Goal: Obtain resource: Obtain resource

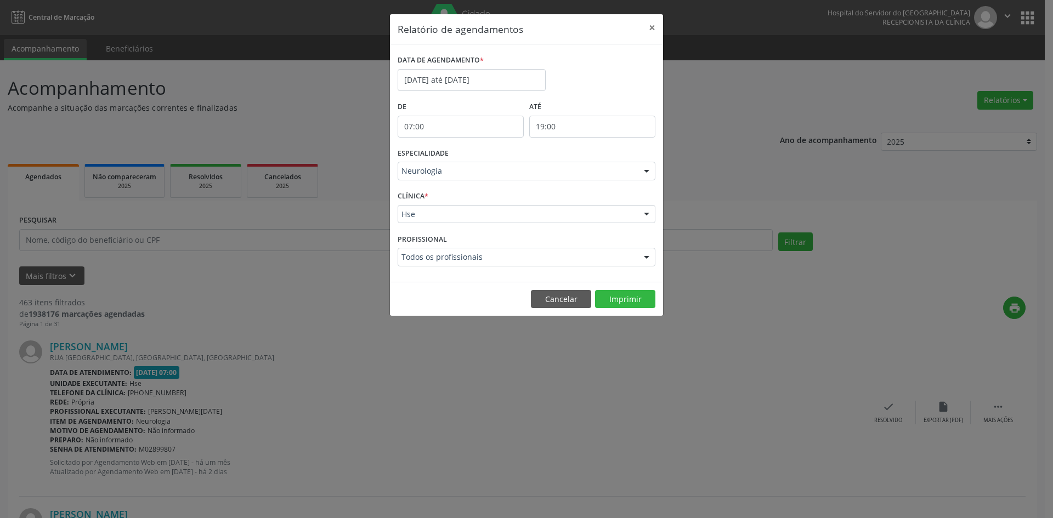
click at [646, 173] on div at bounding box center [647, 171] width 16 height 19
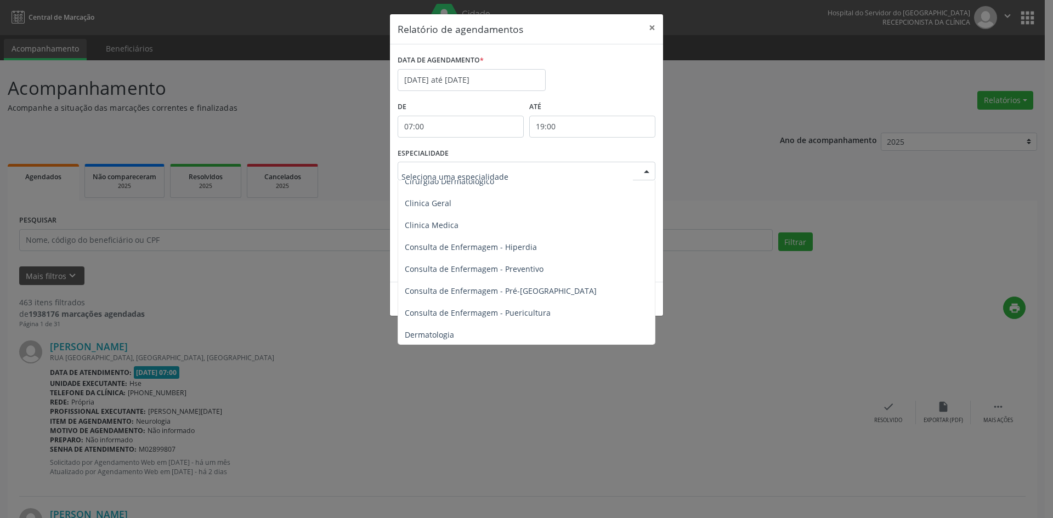
scroll to position [384, 0]
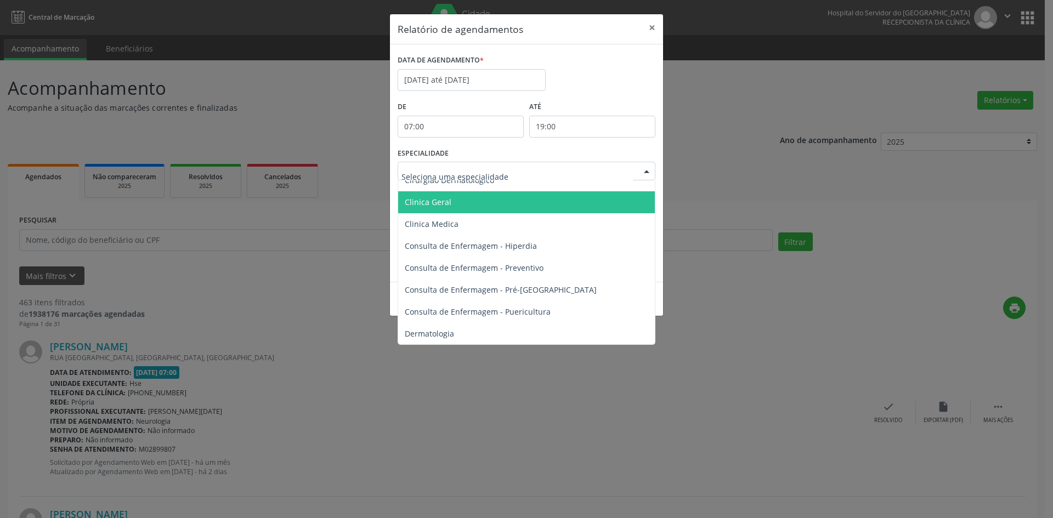
click at [445, 199] on span "Clinica Geral" at bounding box center [428, 202] width 47 height 10
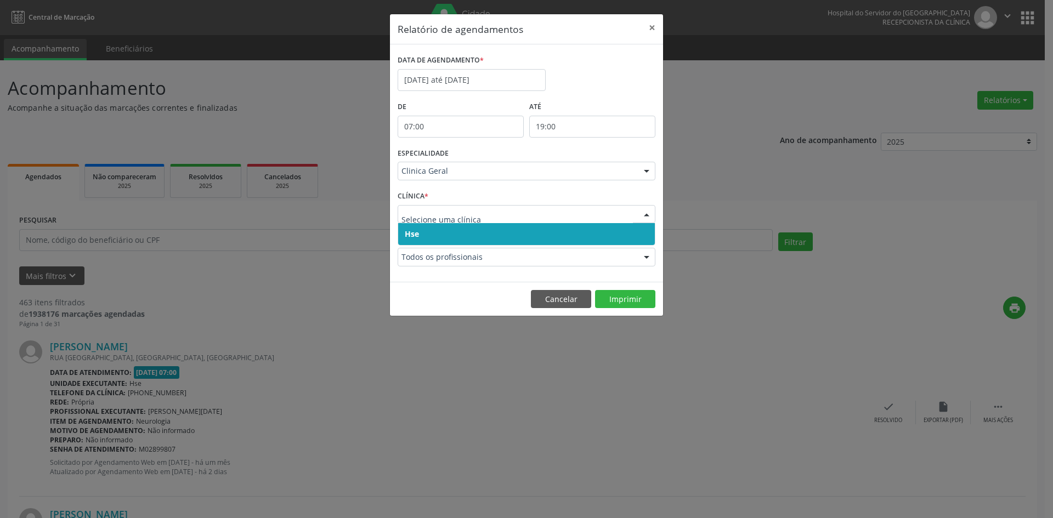
click at [412, 232] on span "Hse" at bounding box center [412, 234] width 14 height 10
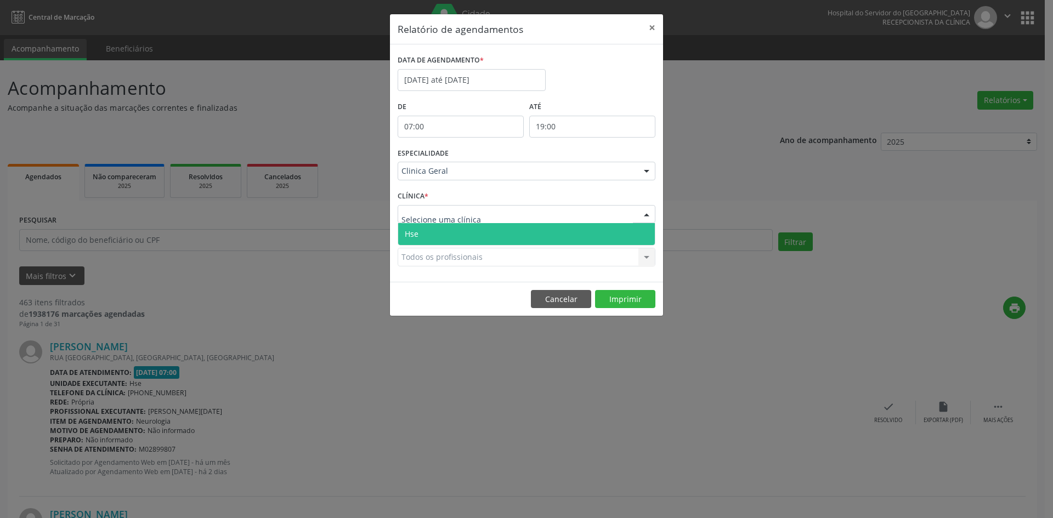
click at [414, 239] on span "Hse" at bounding box center [412, 234] width 14 height 10
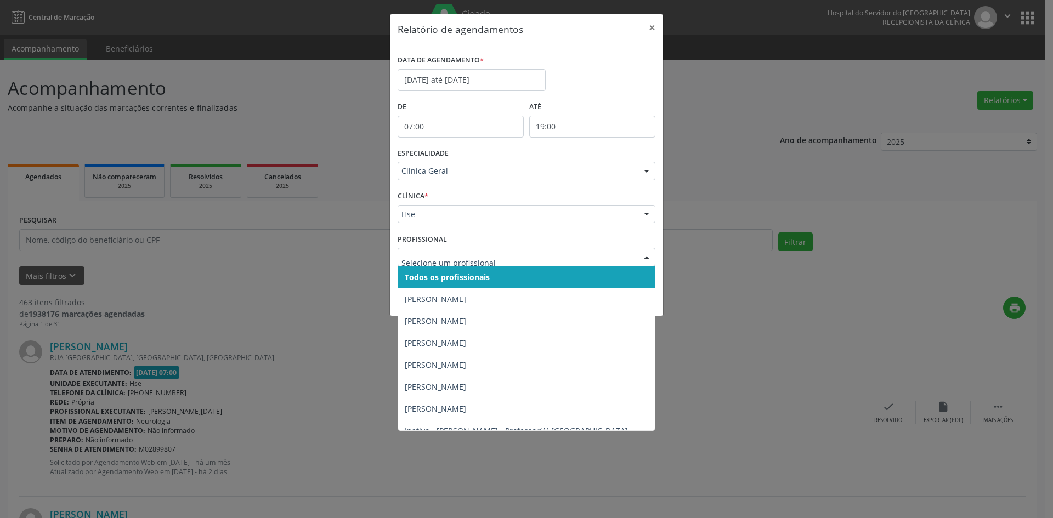
click at [427, 277] on span "Todos os profissionais" at bounding box center [447, 277] width 85 height 10
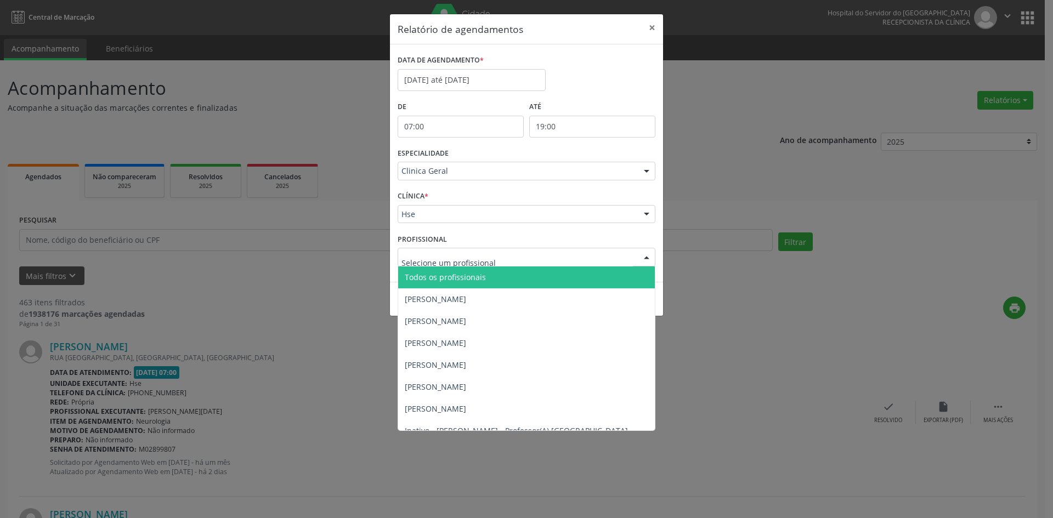
click at [424, 275] on span "Todos os profissionais" at bounding box center [445, 277] width 81 height 10
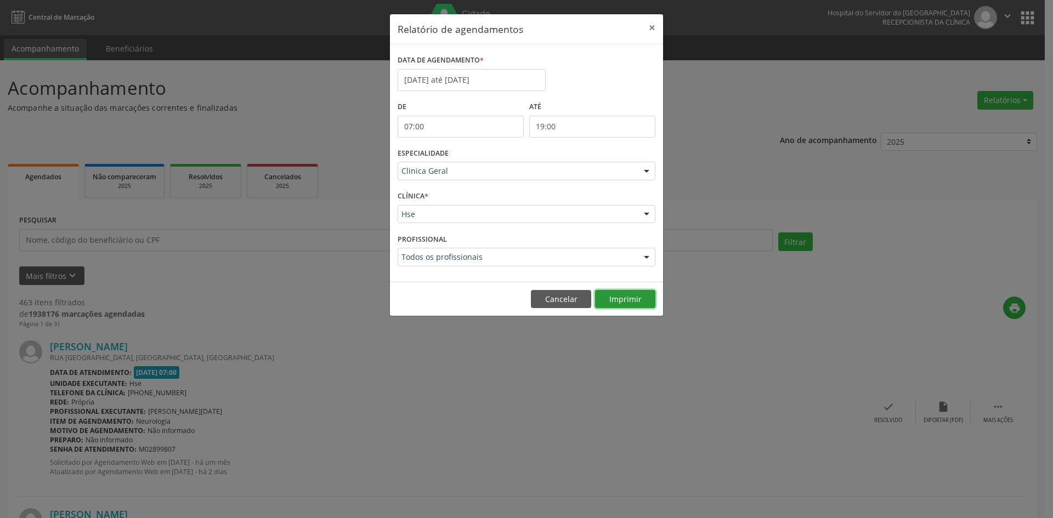
click at [623, 300] on button "Imprimir" at bounding box center [625, 299] width 60 height 19
click at [648, 172] on div at bounding box center [647, 171] width 16 height 19
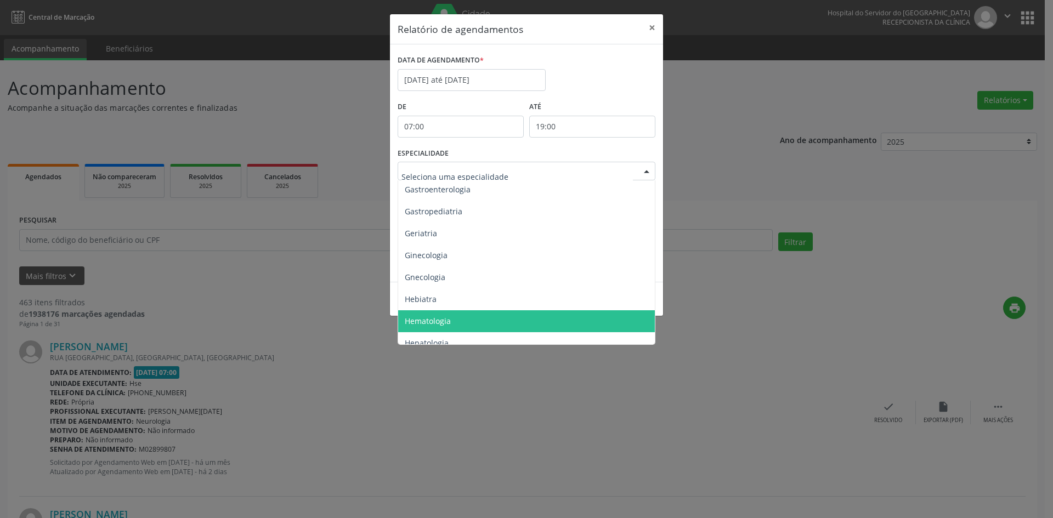
scroll to position [713, 0]
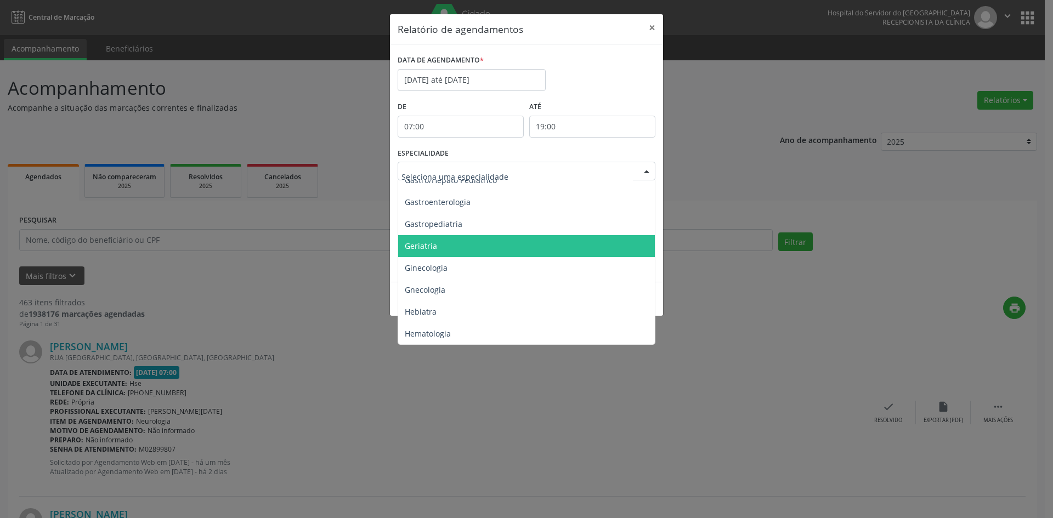
click at [441, 249] on span "Geriatria" at bounding box center [527, 246] width 258 height 22
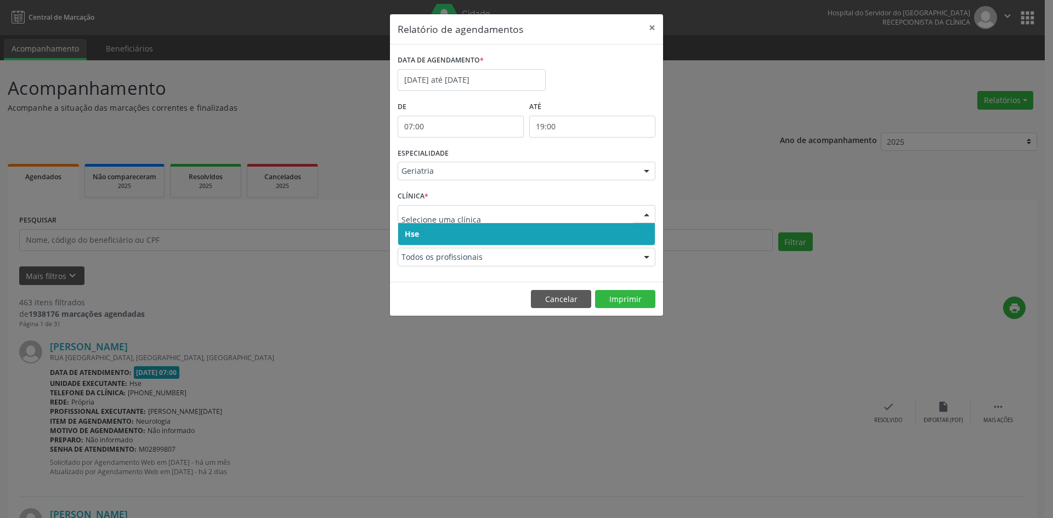
click at [409, 221] on div at bounding box center [527, 214] width 258 height 19
click at [408, 236] on span "Hse" at bounding box center [412, 234] width 14 height 10
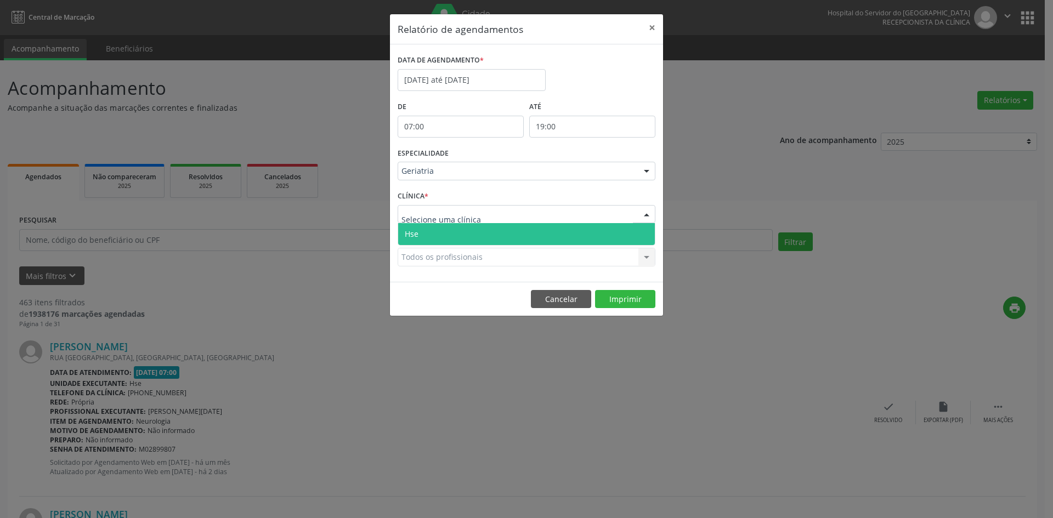
click at [417, 239] on span "Hse" at bounding box center [412, 234] width 14 height 10
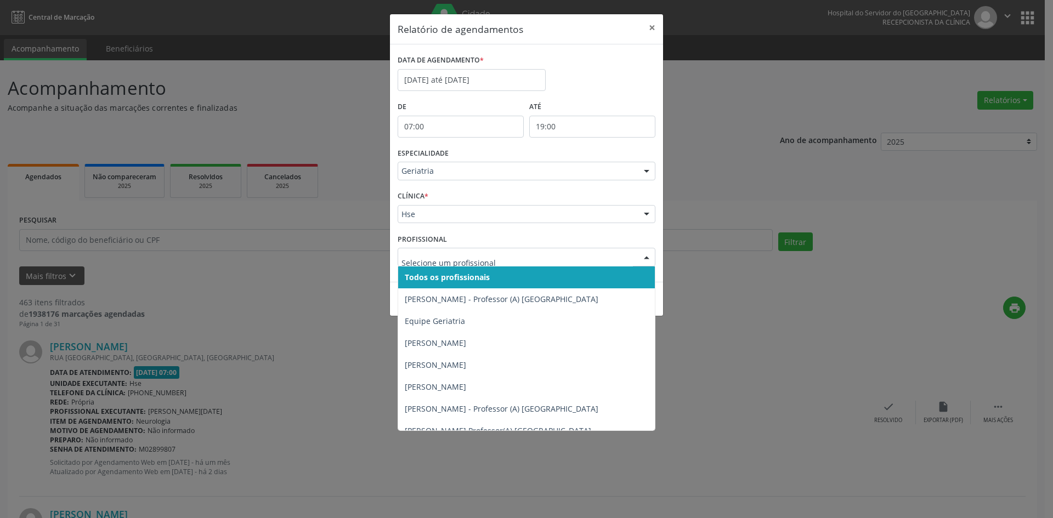
click at [433, 281] on span "Todos os profissionais" at bounding box center [447, 277] width 85 height 10
click at [438, 275] on span "Todos os profissionais" at bounding box center [445, 277] width 81 height 10
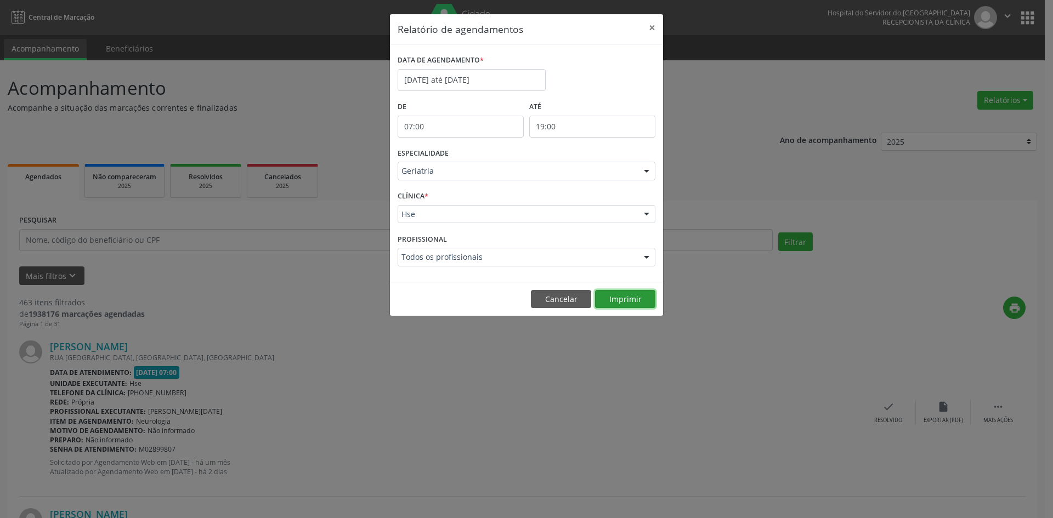
click at [623, 301] on button "Imprimir" at bounding box center [625, 299] width 60 height 19
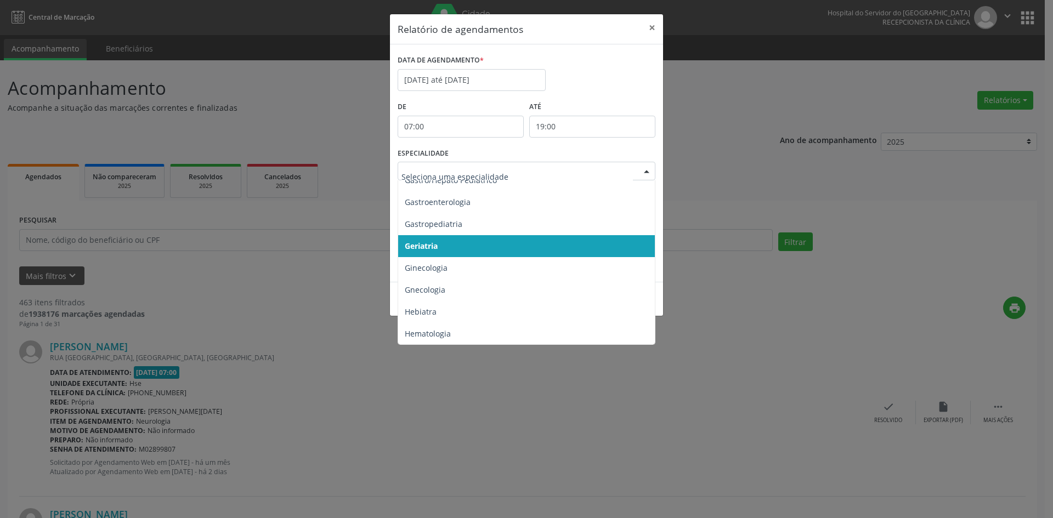
click at [646, 168] on div at bounding box center [647, 171] width 16 height 19
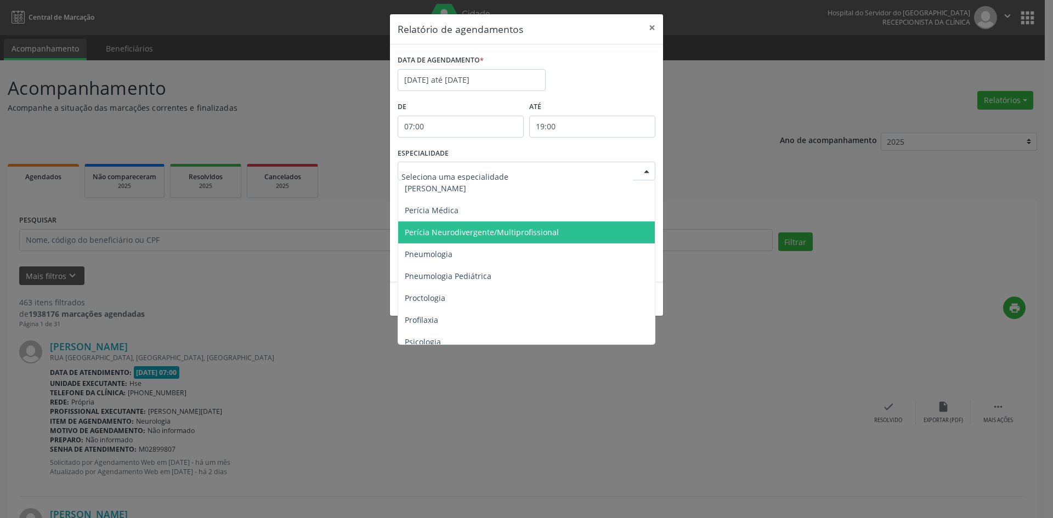
scroll to position [1756, 0]
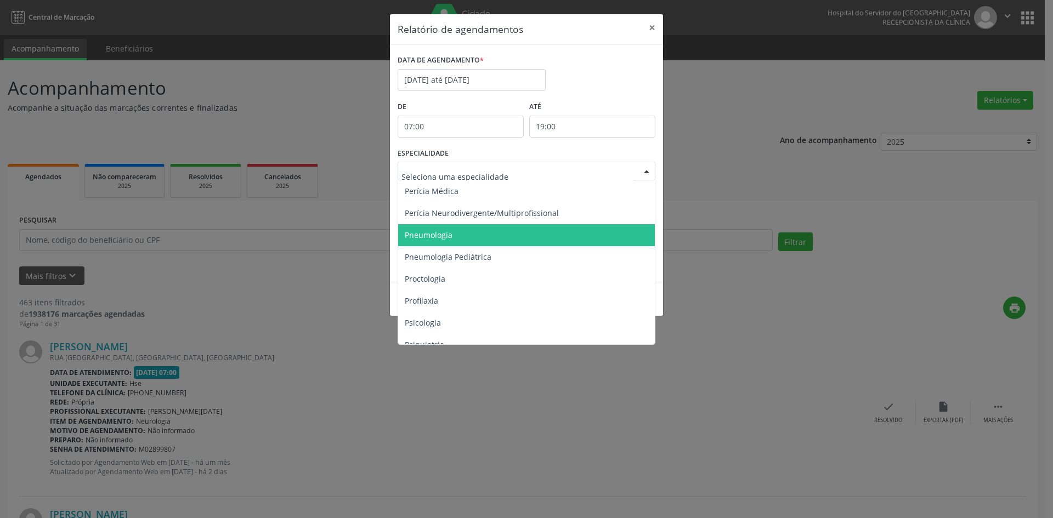
click at [453, 235] on span "Pneumologia" at bounding box center [527, 235] width 258 height 22
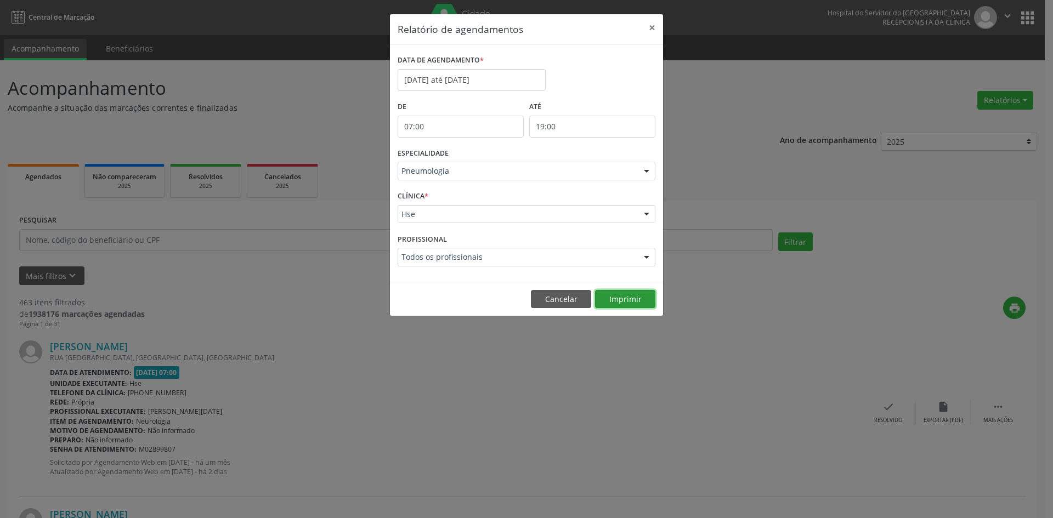
click at [632, 298] on button "Imprimir" at bounding box center [625, 299] width 60 height 19
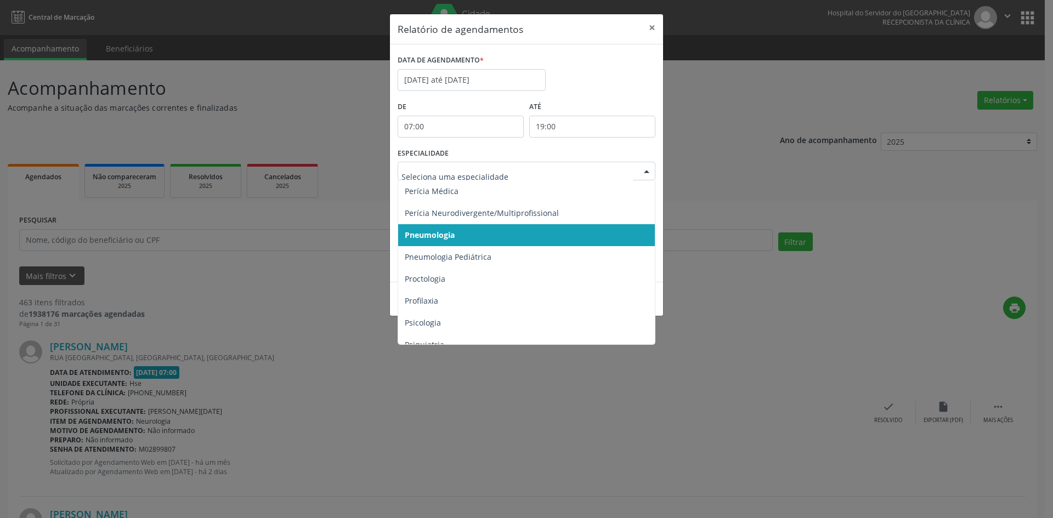
click at [641, 171] on div at bounding box center [647, 171] width 16 height 19
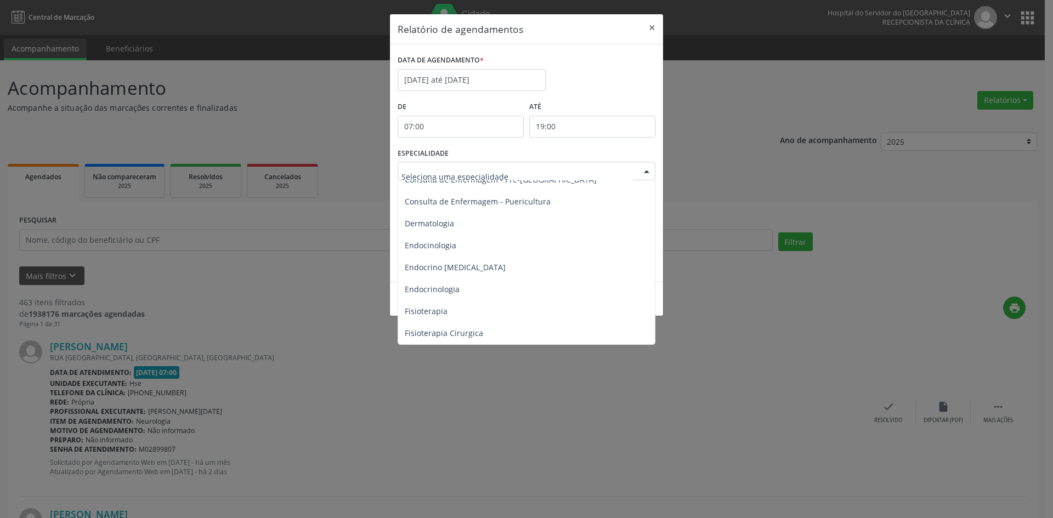
scroll to position [494, 0]
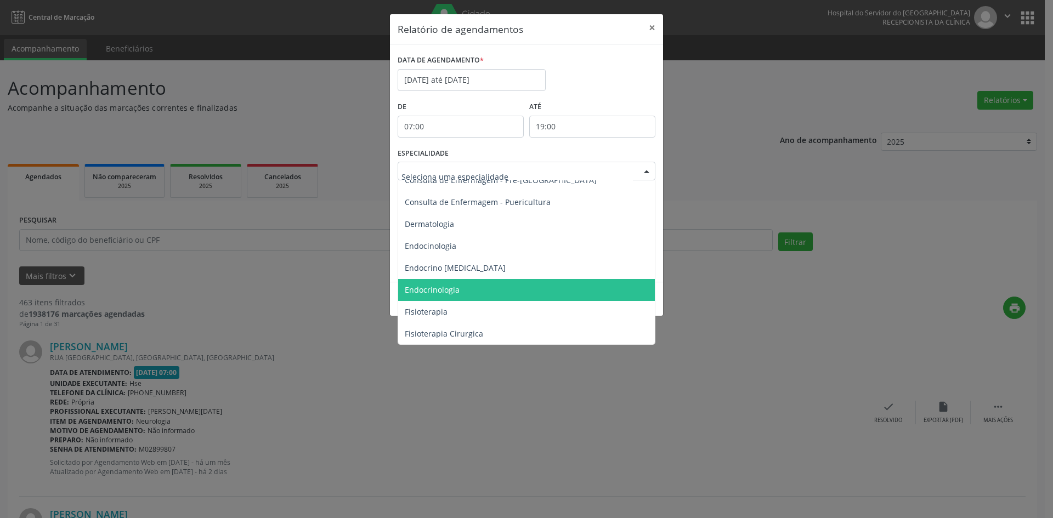
click at [431, 289] on span "Endocrinologia" at bounding box center [432, 290] width 55 height 10
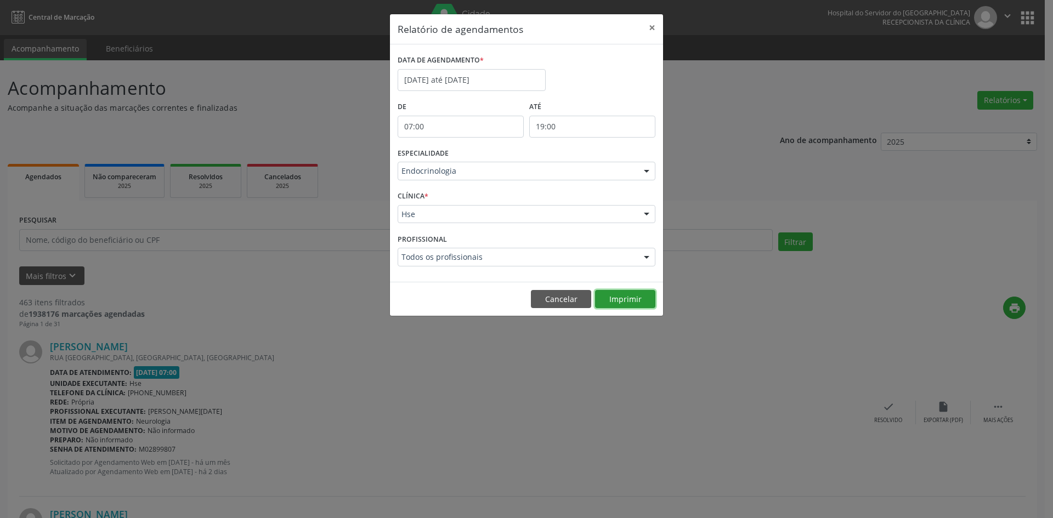
click at [632, 298] on button "Imprimir" at bounding box center [625, 299] width 60 height 19
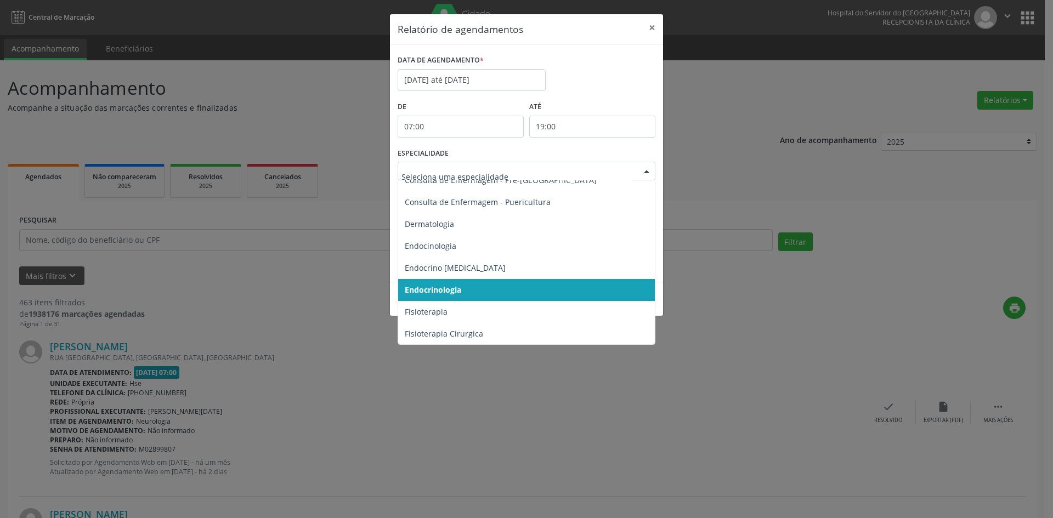
click at [648, 169] on div at bounding box center [647, 171] width 16 height 19
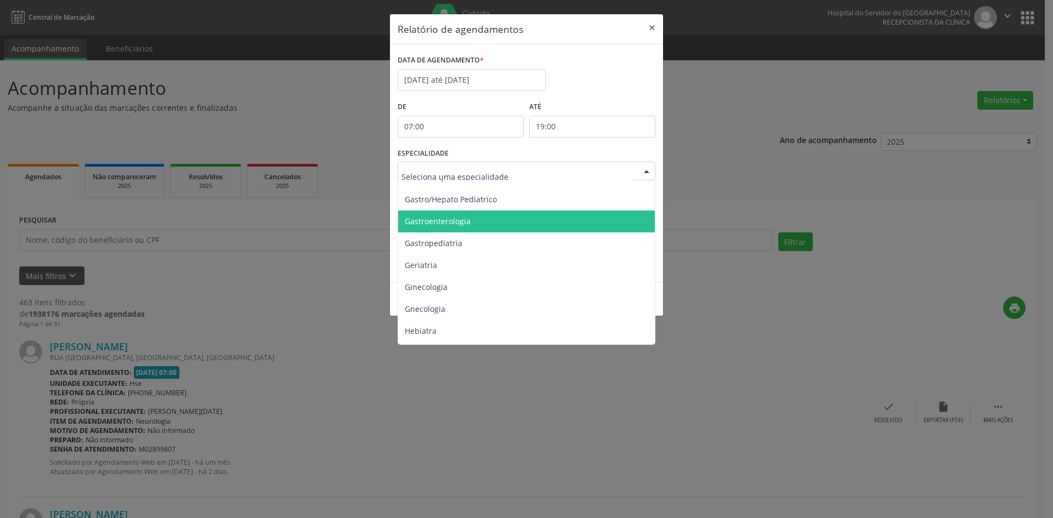
scroll to position [713, 0]
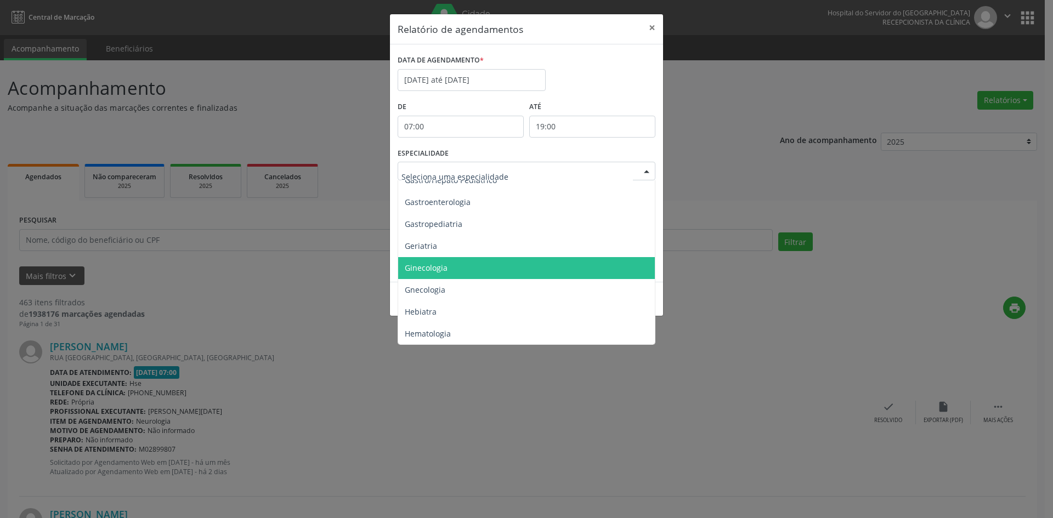
click at [445, 269] on span "Ginecologia" at bounding box center [426, 268] width 43 height 10
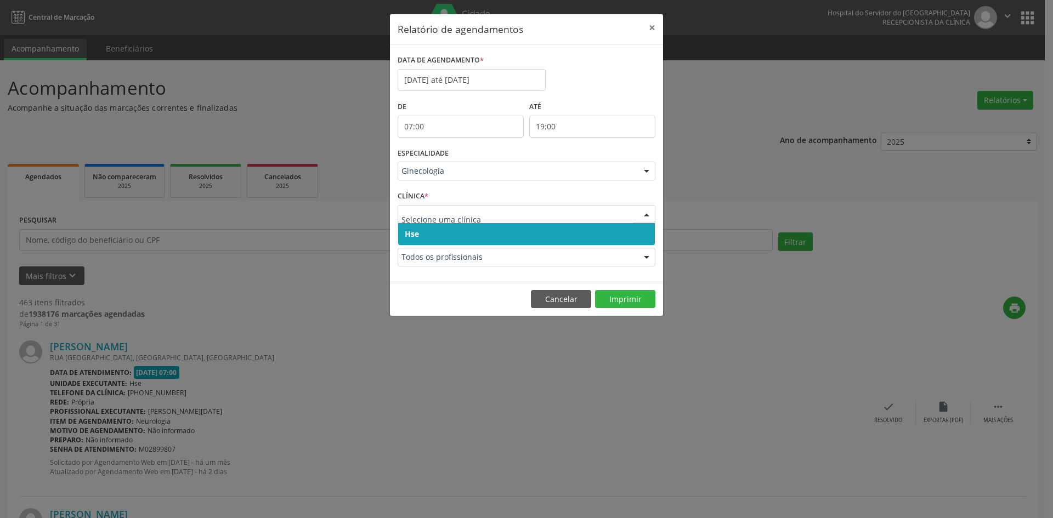
click at [414, 233] on span "Hse" at bounding box center [412, 234] width 14 height 10
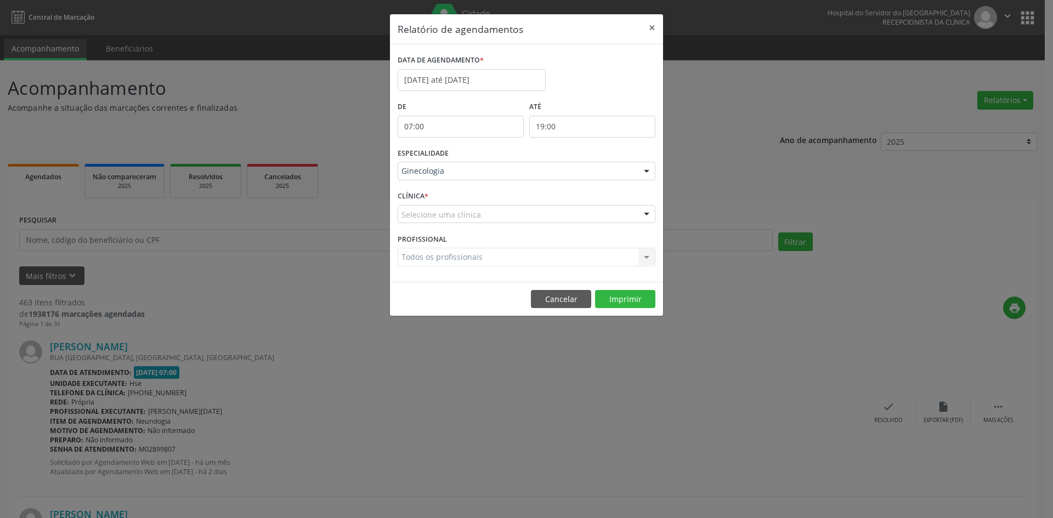
drag, startPoint x: 408, startPoint y: 214, endPoint x: 417, endPoint y: 230, distance: 18.4
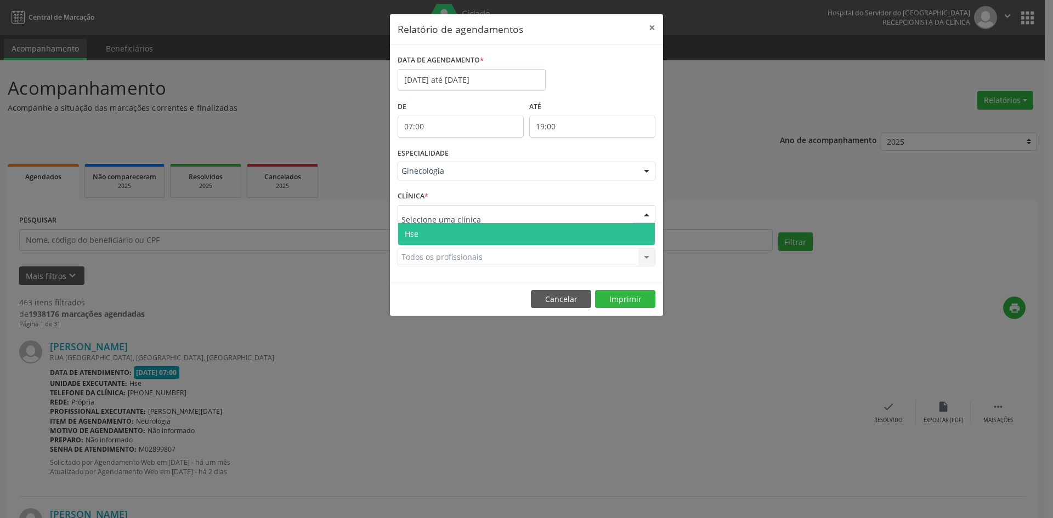
click at [417, 230] on span "Hse" at bounding box center [412, 234] width 14 height 10
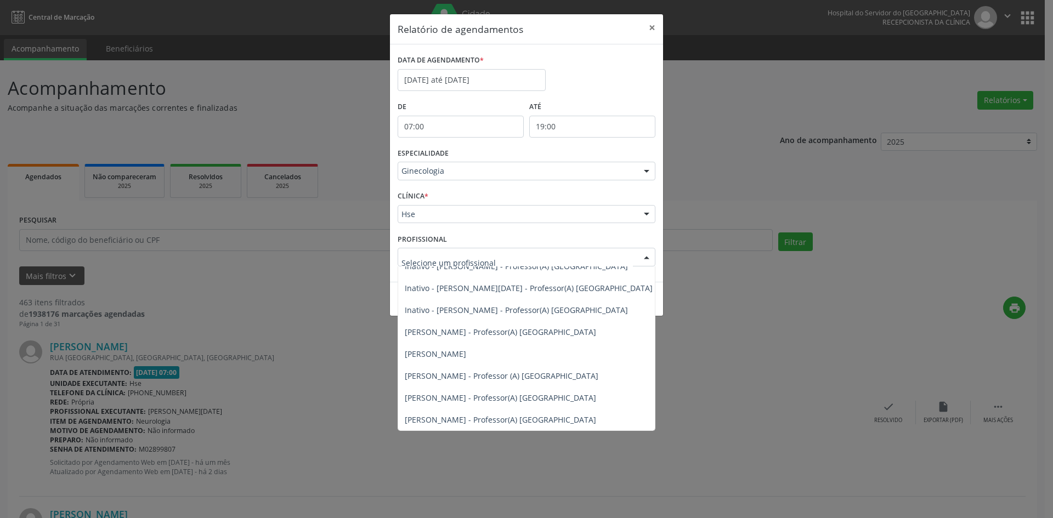
scroll to position [329, 0]
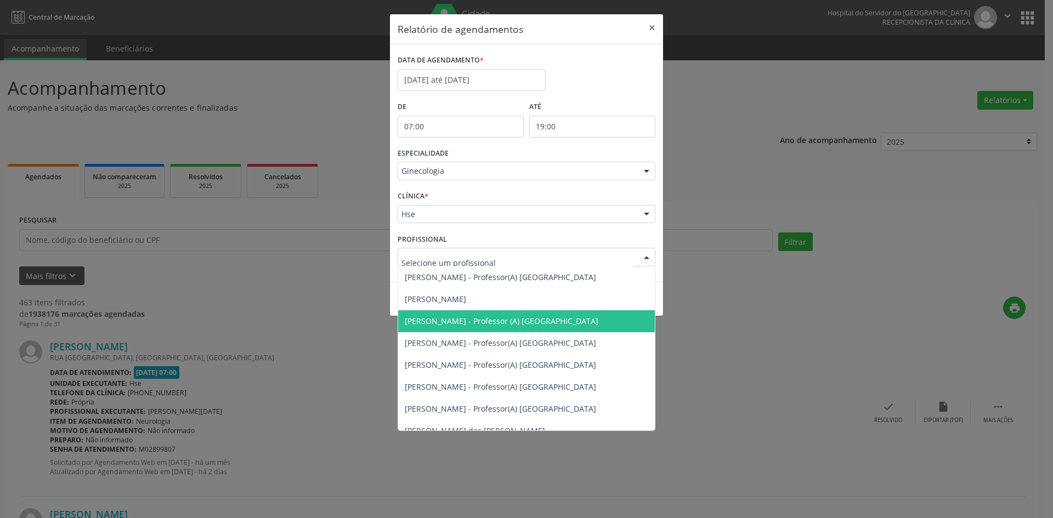
click at [472, 323] on span "[PERSON_NAME] - Professor (A) [GEOGRAPHIC_DATA]" at bounding box center [502, 321] width 194 height 10
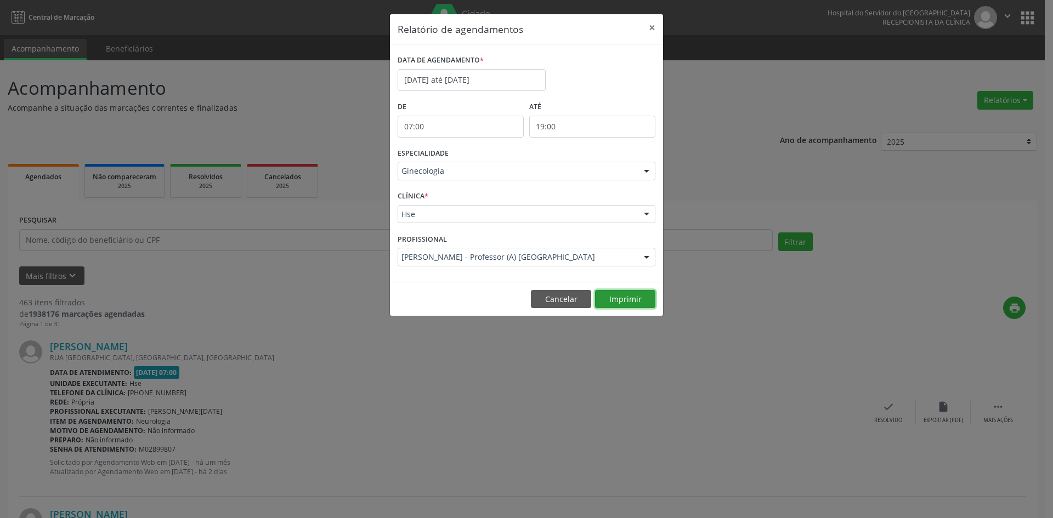
click at [631, 300] on button "Imprimir" at bounding box center [625, 299] width 60 height 19
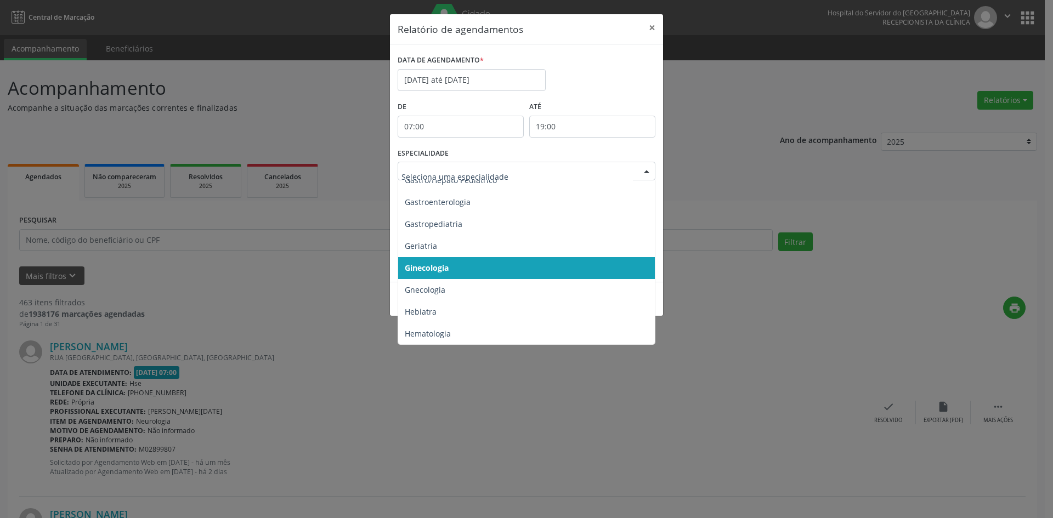
click at [648, 170] on div at bounding box center [647, 171] width 16 height 19
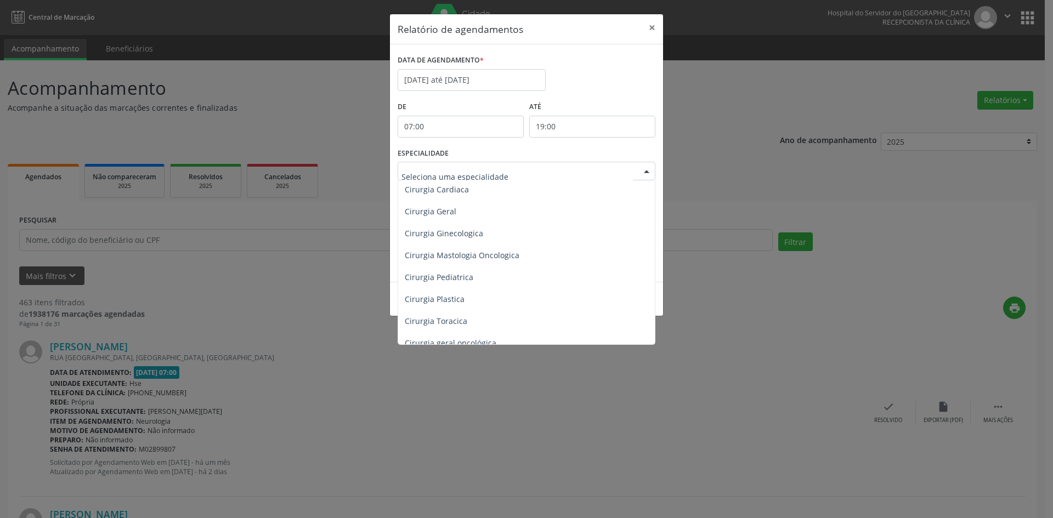
scroll to position [165, 0]
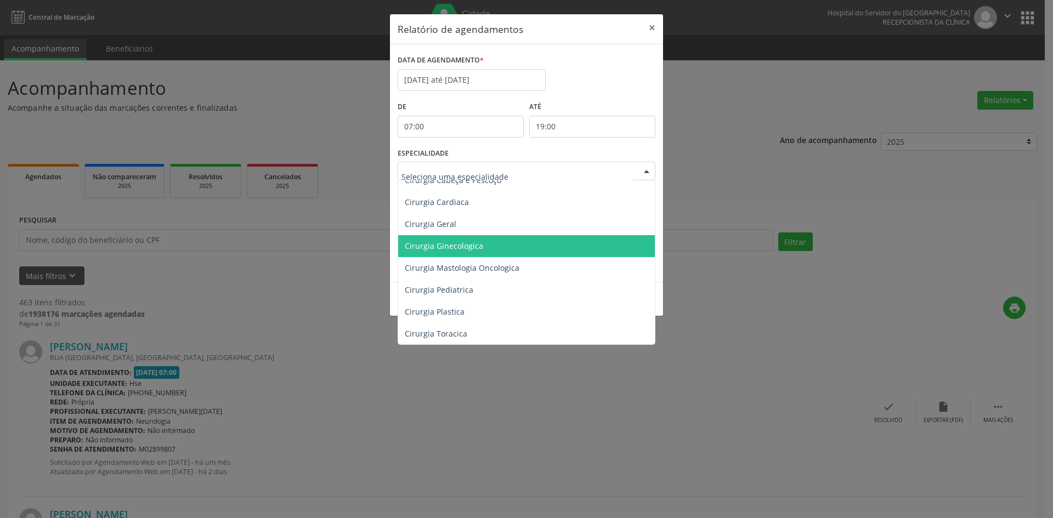
click at [461, 250] on span "Cirurgia Ginecologica" at bounding box center [444, 246] width 78 height 10
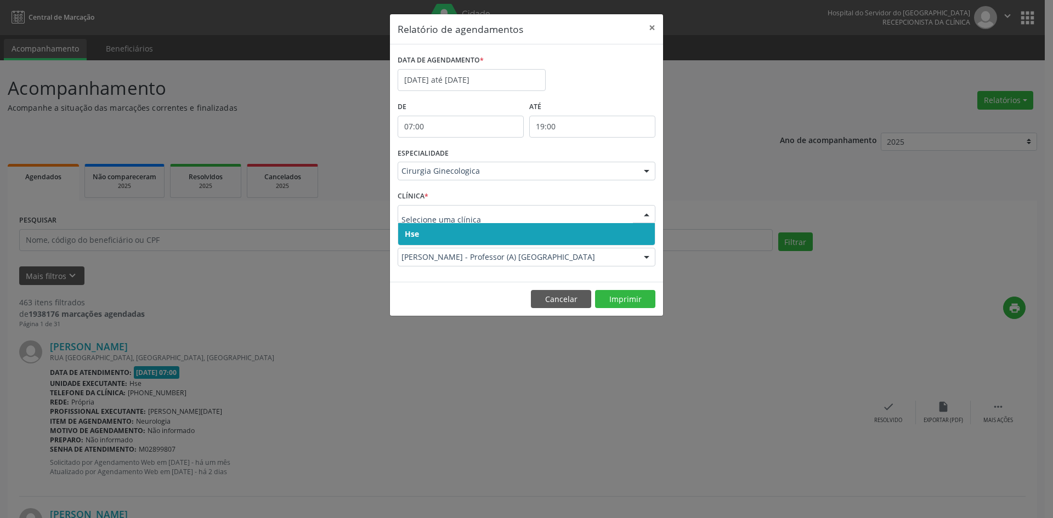
drag, startPoint x: 412, startPoint y: 237, endPoint x: 413, endPoint y: 221, distance: 15.9
click at [412, 235] on span "Hse" at bounding box center [412, 234] width 14 height 10
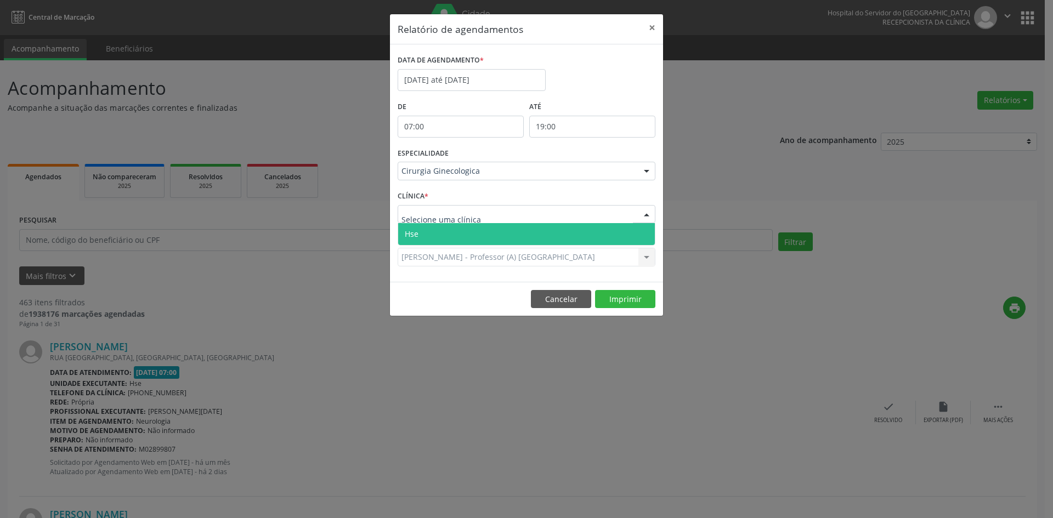
click at [421, 233] on span "Hse" at bounding box center [526, 234] width 257 height 22
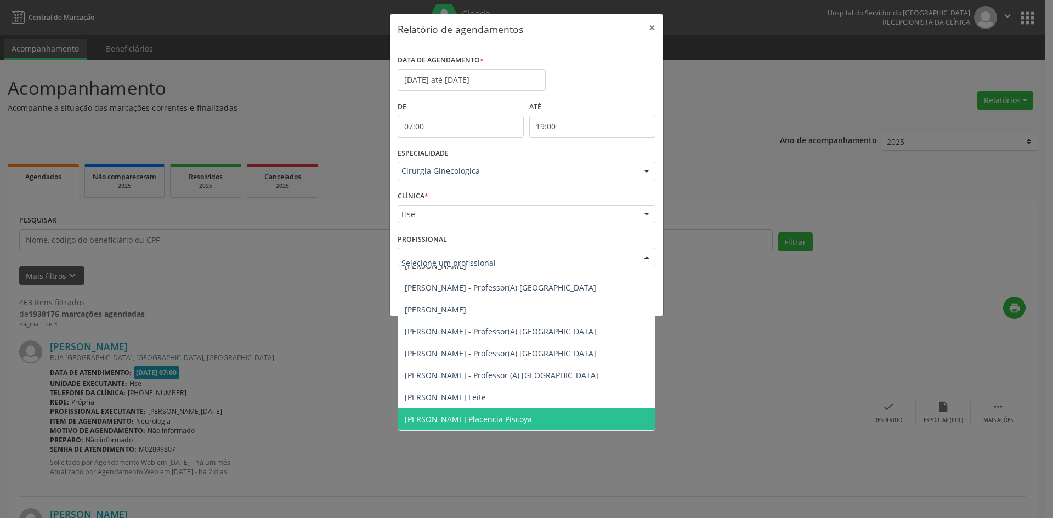
scroll to position [165, 0]
drag, startPoint x: 416, startPoint y: 259, endPoint x: 420, endPoint y: 263, distance: 5.8
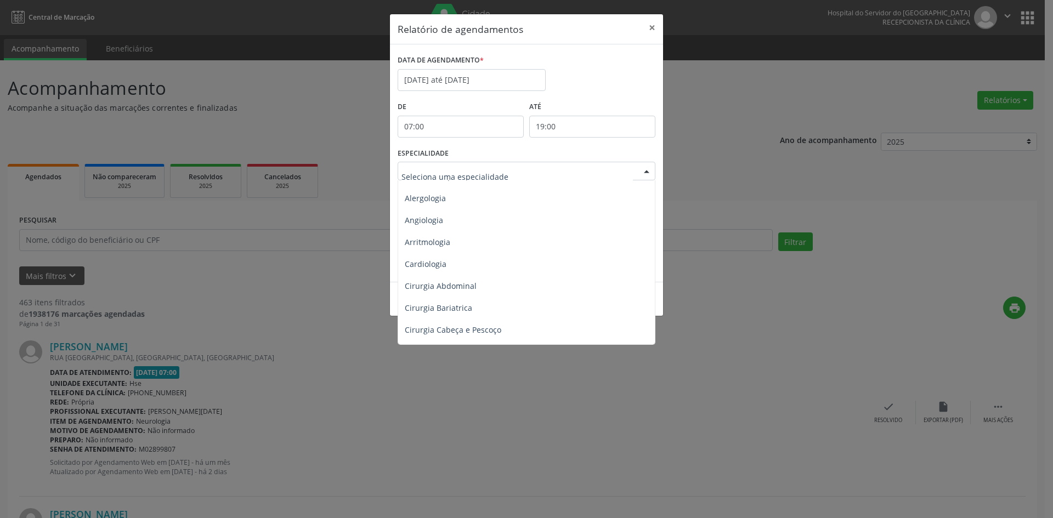
scroll to position [0, 0]
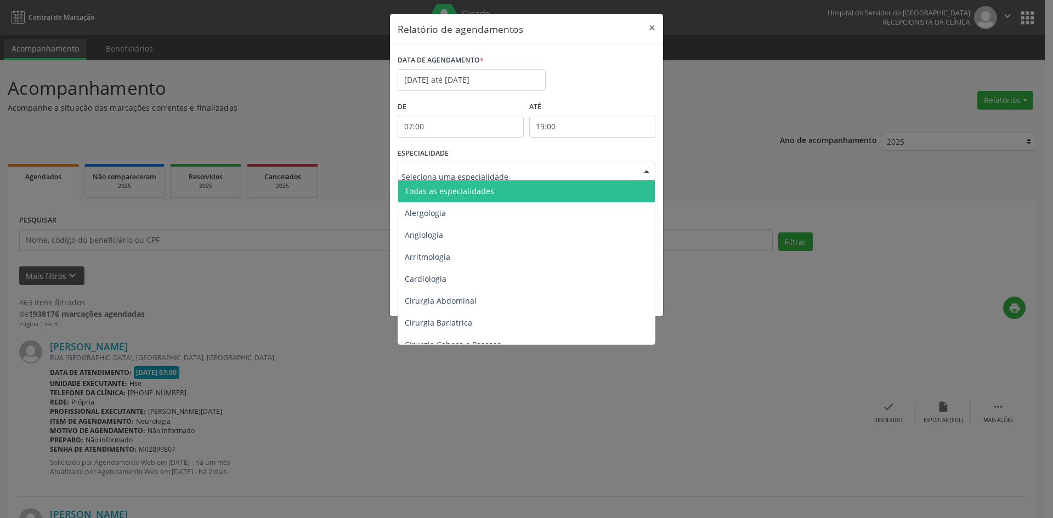
click at [455, 184] on span "Todas as especialidades" at bounding box center [527, 191] width 258 height 22
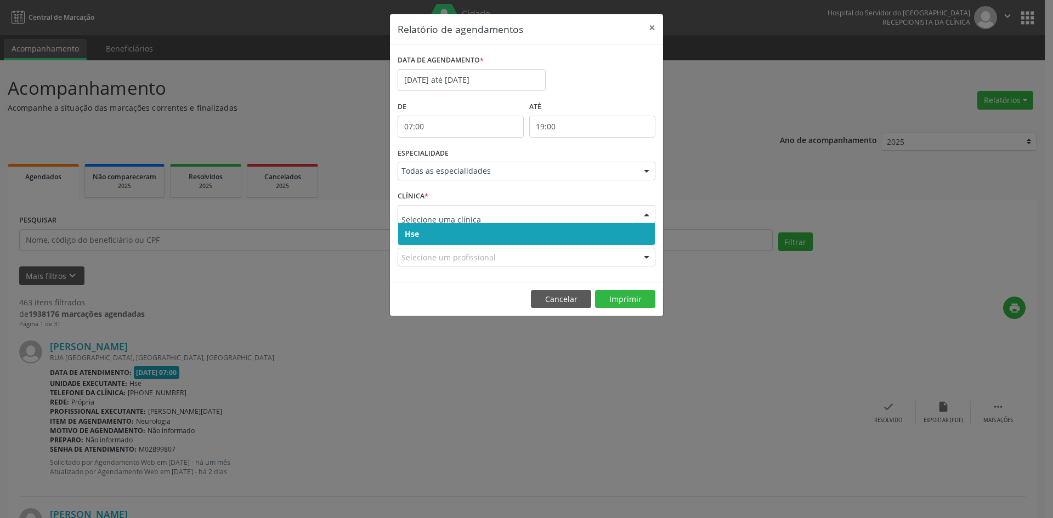
click at [408, 219] on div at bounding box center [527, 214] width 258 height 19
drag, startPoint x: 418, startPoint y: 242, endPoint x: 417, endPoint y: 235, distance: 7.7
click at [417, 236] on span "Hse" at bounding box center [526, 234] width 257 height 22
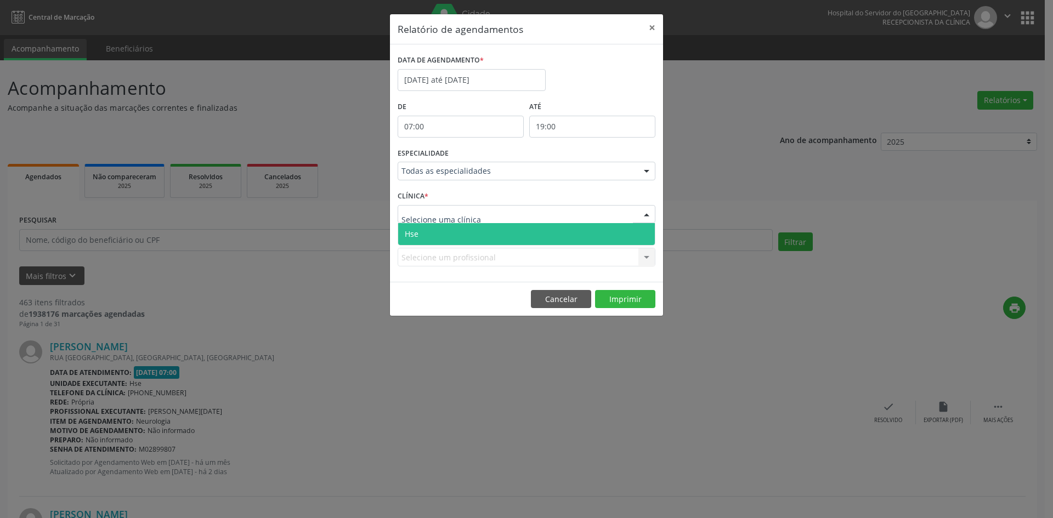
click at [415, 239] on span "Hse" at bounding box center [412, 234] width 14 height 10
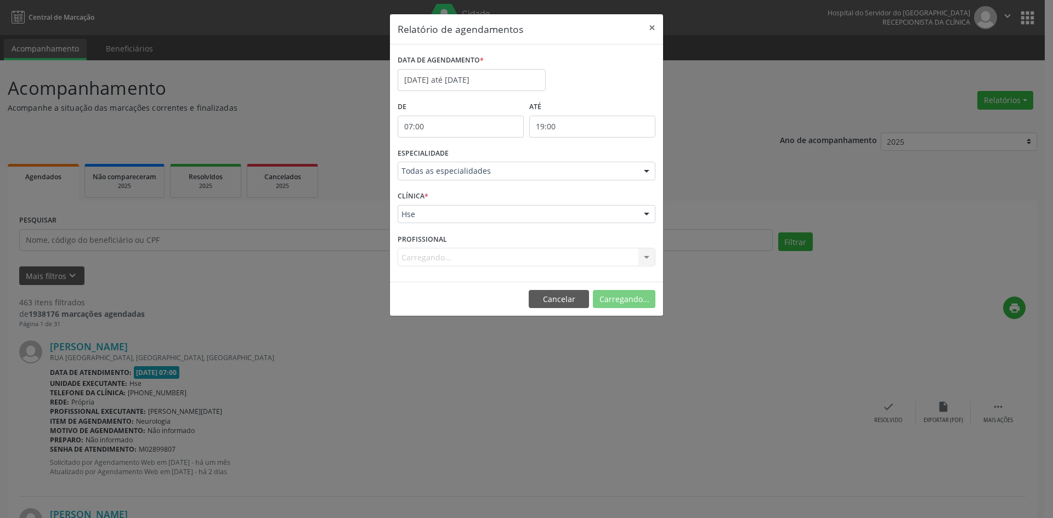
click at [428, 254] on div "Carregando... Todos os profissionais [PERSON_NAME] - Professor(A) Nassau [PERSO…" at bounding box center [527, 257] width 258 height 19
click at [623, 296] on button "Imprimir" at bounding box center [625, 299] width 60 height 19
click at [650, 29] on button "×" at bounding box center [652, 27] width 22 height 27
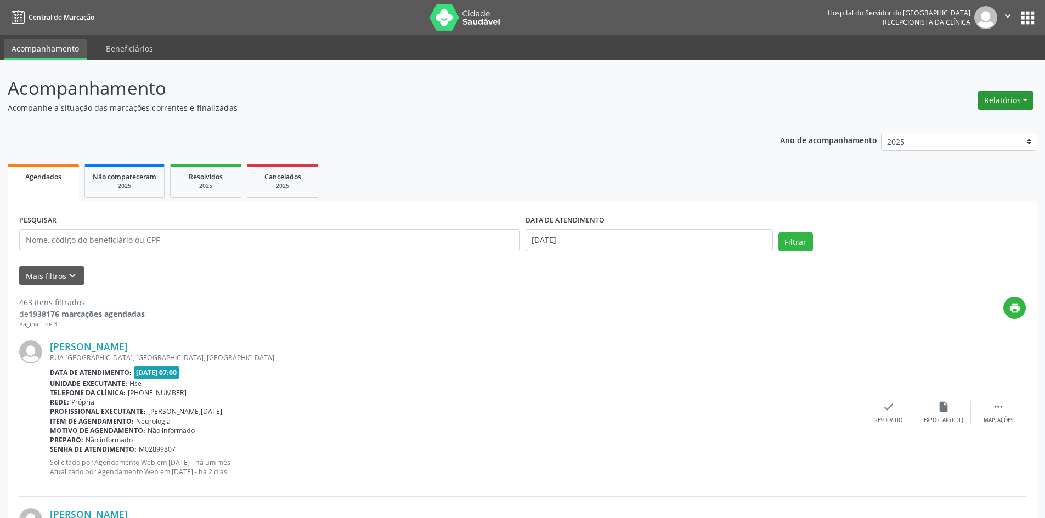
click at [1002, 101] on button "Relatórios" at bounding box center [1006, 100] width 56 height 19
click at [950, 124] on link "Agendamentos" at bounding box center [975, 123] width 118 height 15
select select "9"
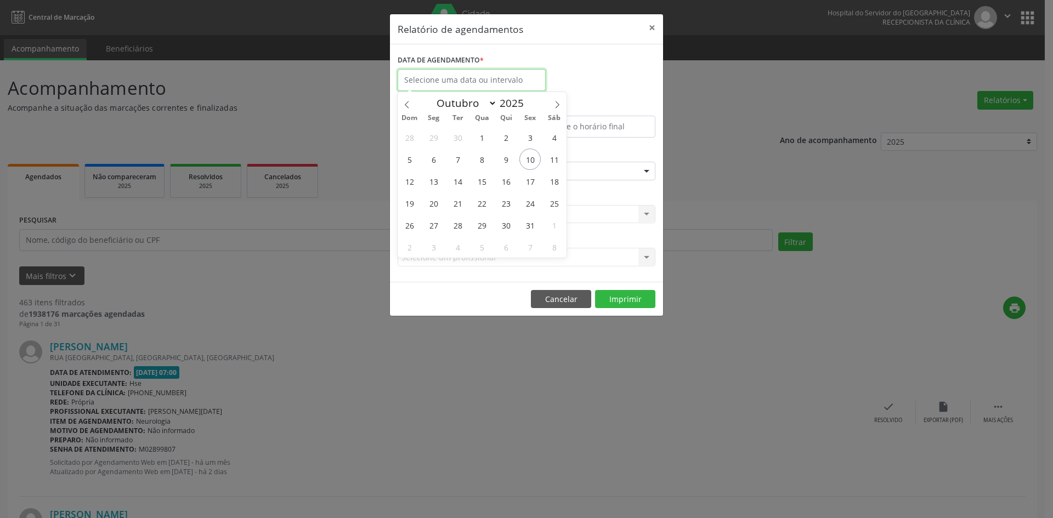
click at [447, 81] on input "text" at bounding box center [472, 80] width 148 height 22
click at [431, 182] on span "13" at bounding box center [433, 181] width 21 height 21
type input "[DATE]"
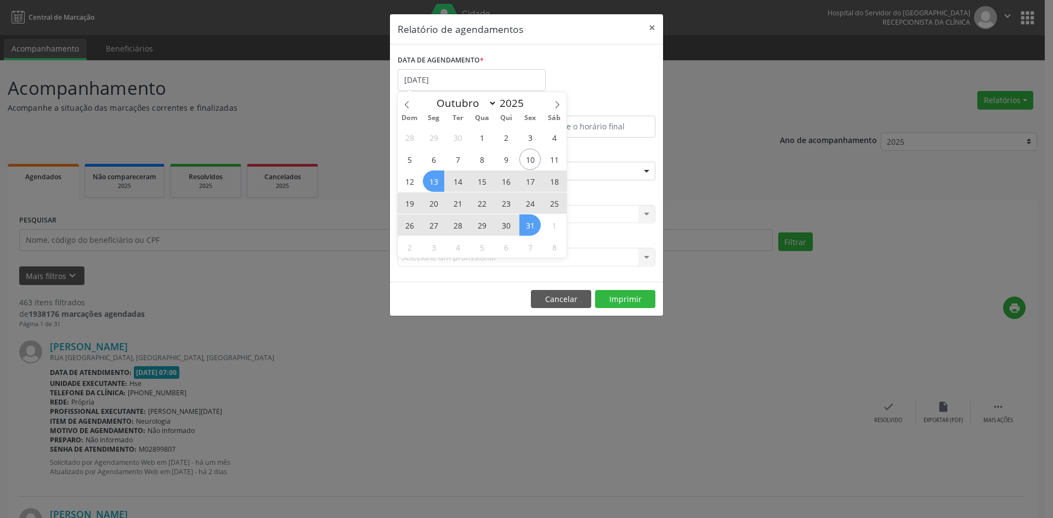
click at [527, 228] on div "28 29 30 1 2 3 4 5 6 7 8 9 10 11 12 13 14 15 16 17 18 19 20 21 22 23 24 25 26 2…" at bounding box center [482, 192] width 169 height 132
click at [527, 228] on span "31" at bounding box center [530, 225] width 21 height 21
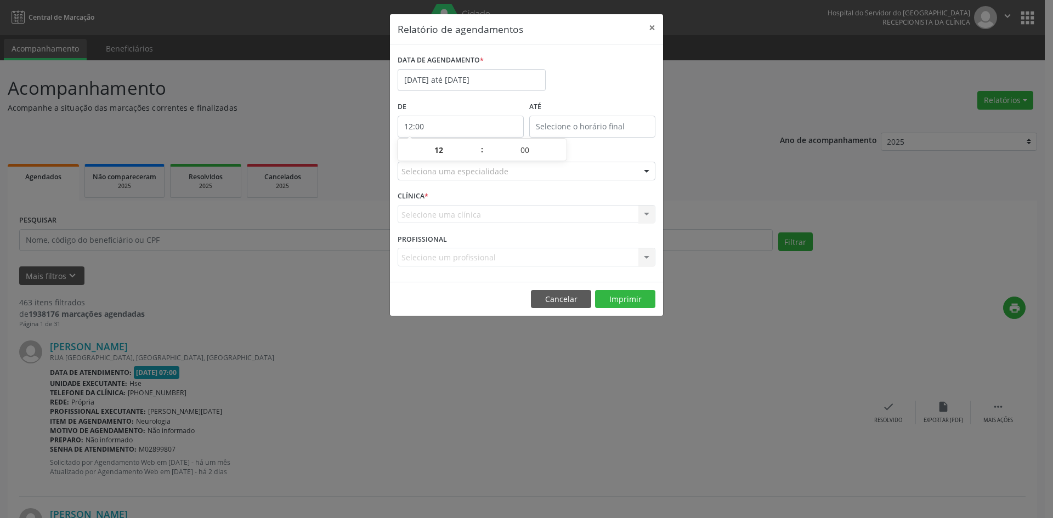
click at [479, 125] on input "12:00" at bounding box center [461, 127] width 126 height 22
click at [476, 154] on span at bounding box center [477, 155] width 8 height 11
type input "11:00"
type input "11"
click at [476, 154] on span at bounding box center [477, 155] width 8 height 11
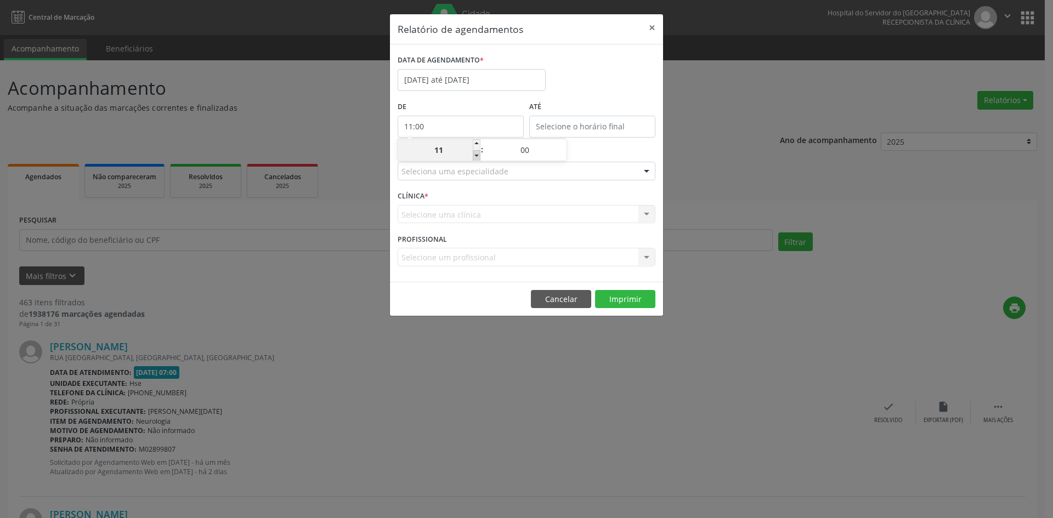
type input "10:00"
type input "10"
click at [476, 154] on span at bounding box center [477, 155] width 8 height 11
type input "09:00"
type input "09"
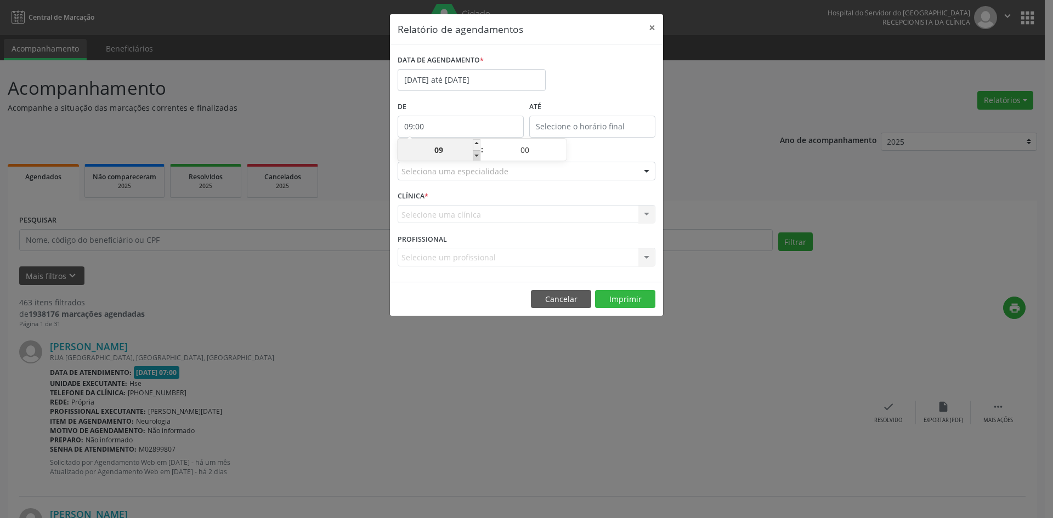
click at [476, 154] on span at bounding box center [477, 155] width 8 height 11
type input "08:00"
type input "08"
click at [476, 154] on span at bounding box center [477, 155] width 8 height 11
type input "07:00"
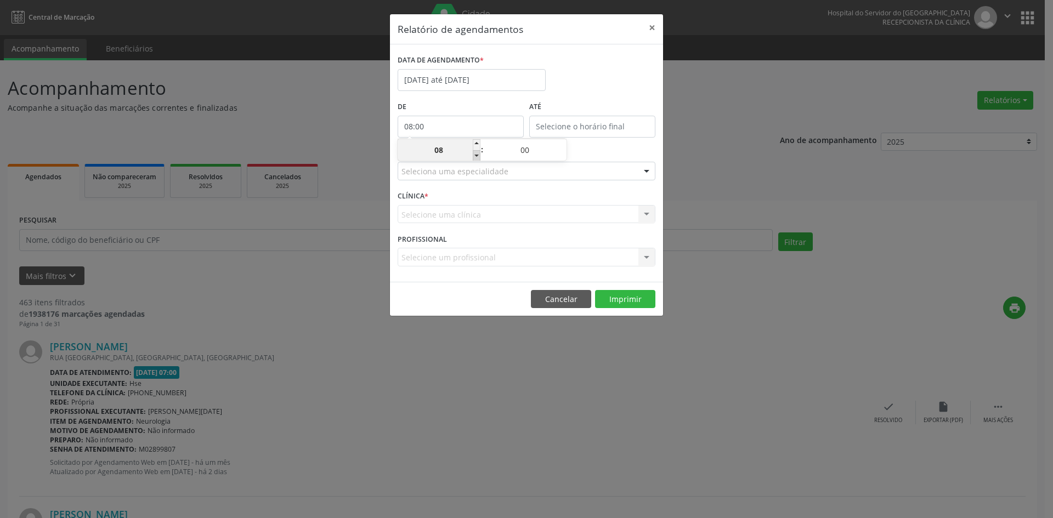
type input "07"
click at [558, 121] on input "12:00" at bounding box center [592, 127] width 126 height 22
click at [607, 145] on span at bounding box center [609, 144] width 8 height 11
type input "13:00"
type input "13"
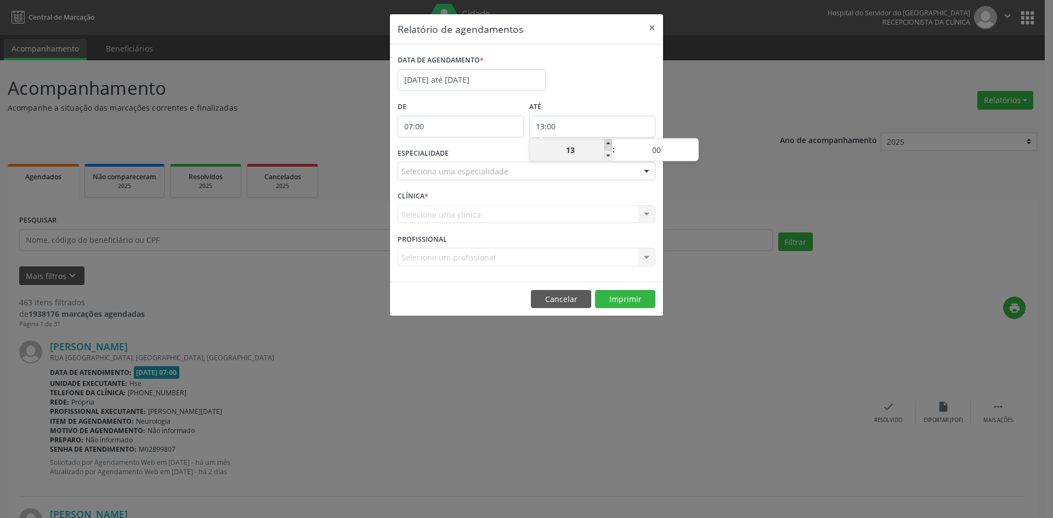
click at [607, 145] on span at bounding box center [609, 144] width 8 height 11
type input "14:00"
type input "14"
click at [607, 145] on span at bounding box center [609, 144] width 8 height 11
type input "15:00"
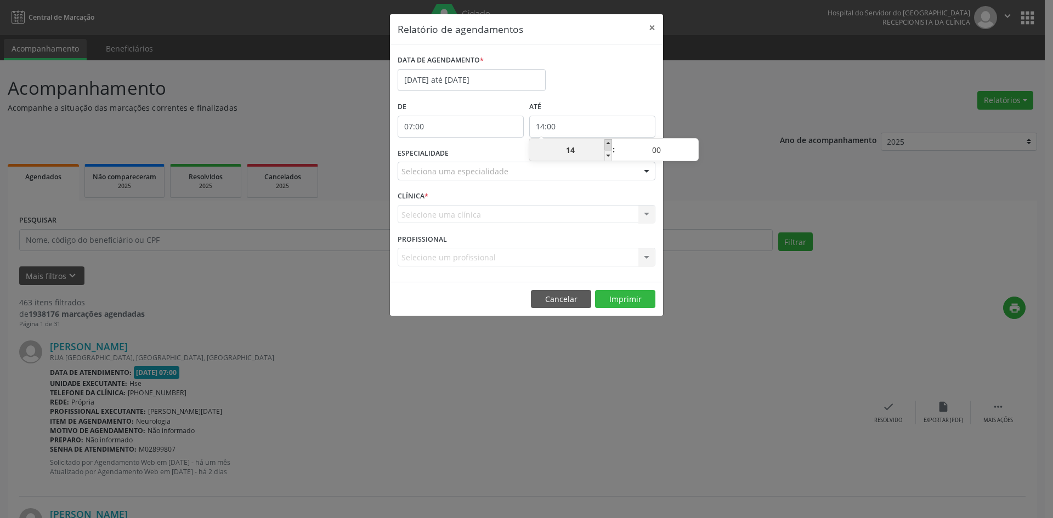
type input "15"
click at [607, 145] on span at bounding box center [609, 144] width 8 height 11
type input "16:00"
type input "16"
click at [607, 145] on span at bounding box center [609, 144] width 8 height 11
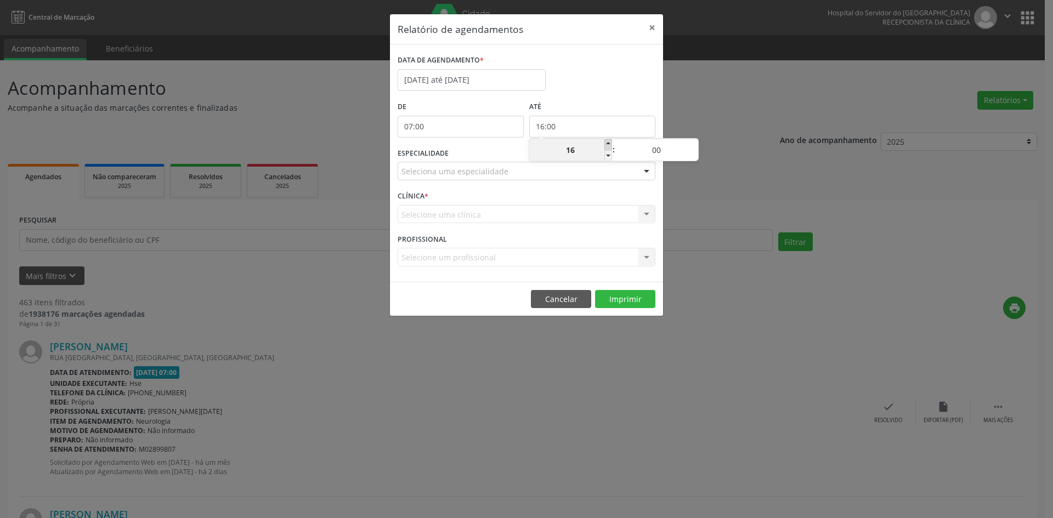
type input "17:00"
type input "17"
click at [607, 145] on span at bounding box center [609, 144] width 8 height 11
type input "18:00"
type input "18"
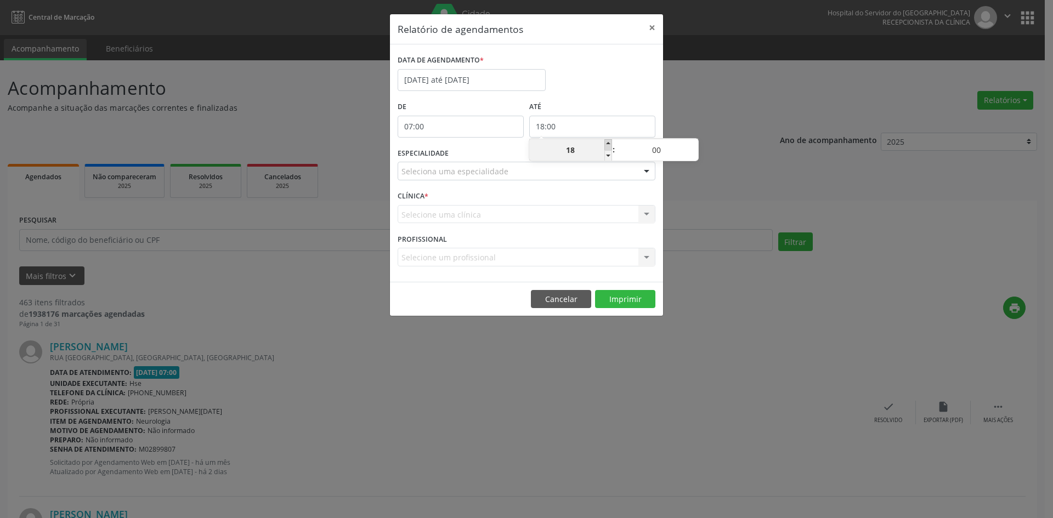
click at [607, 145] on span at bounding box center [609, 144] width 8 height 11
type input "19:00"
type input "19"
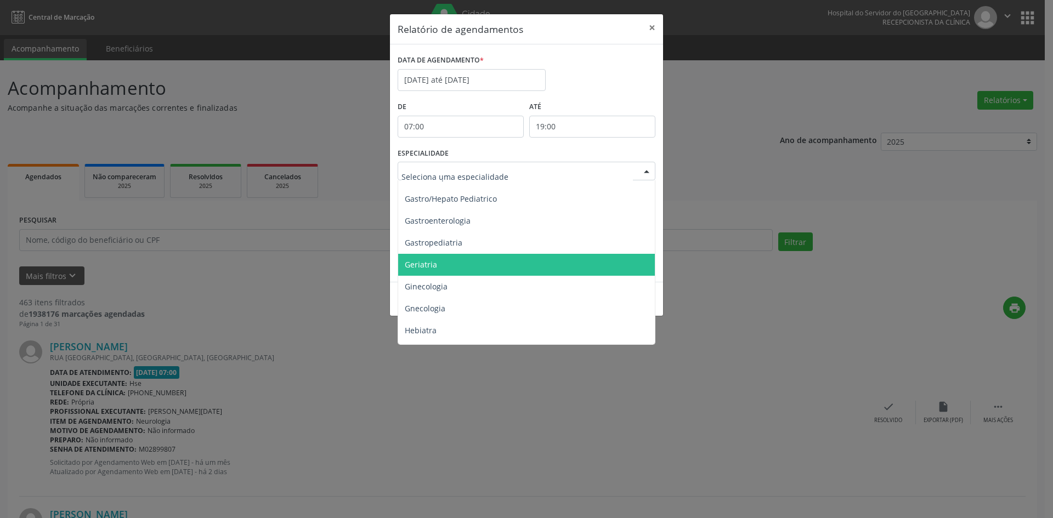
scroll to position [713, 0]
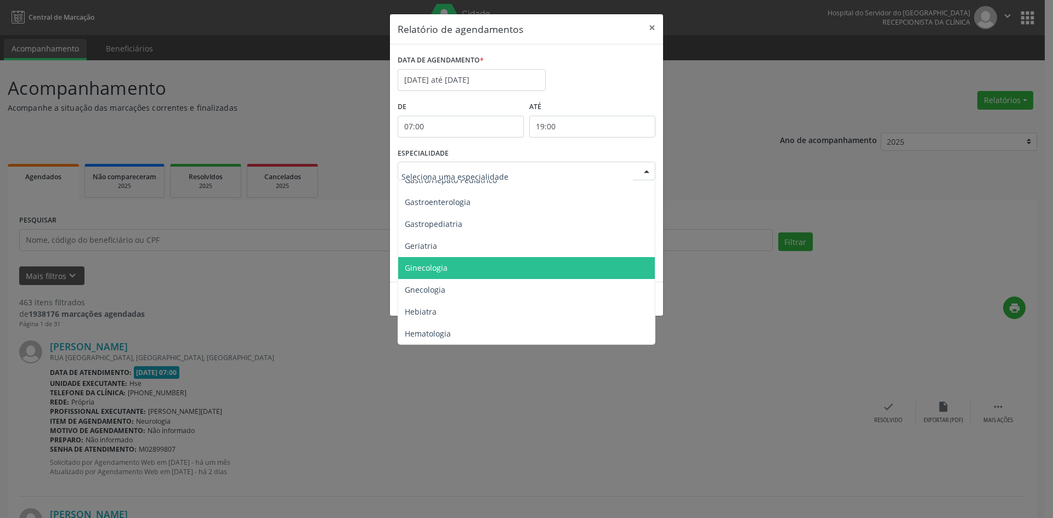
click at [422, 269] on span "Ginecologia" at bounding box center [426, 268] width 43 height 10
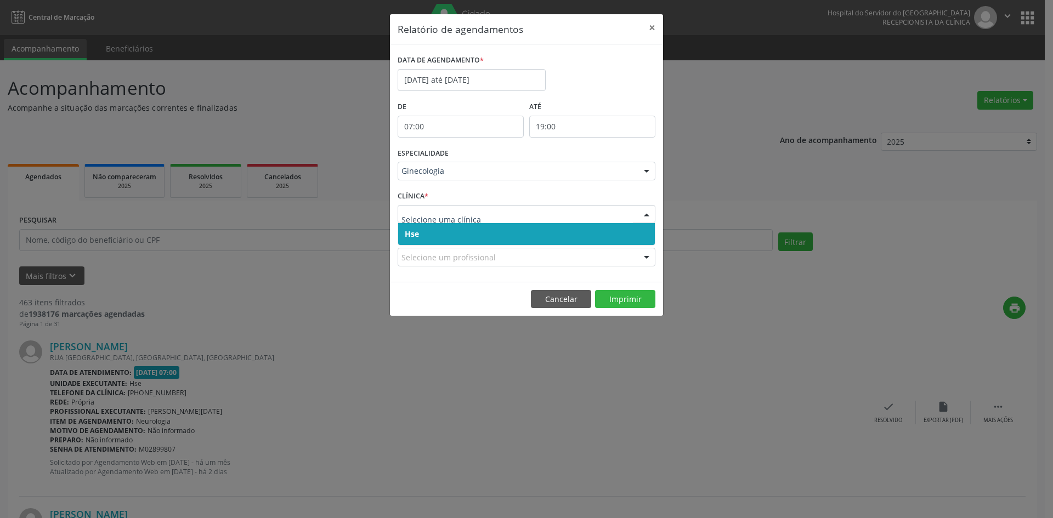
drag, startPoint x: 421, startPoint y: 241, endPoint x: 420, endPoint y: 224, distance: 17.0
click at [421, 238] on span "Hse" at bounding box center [526, 234] width 257 height 22
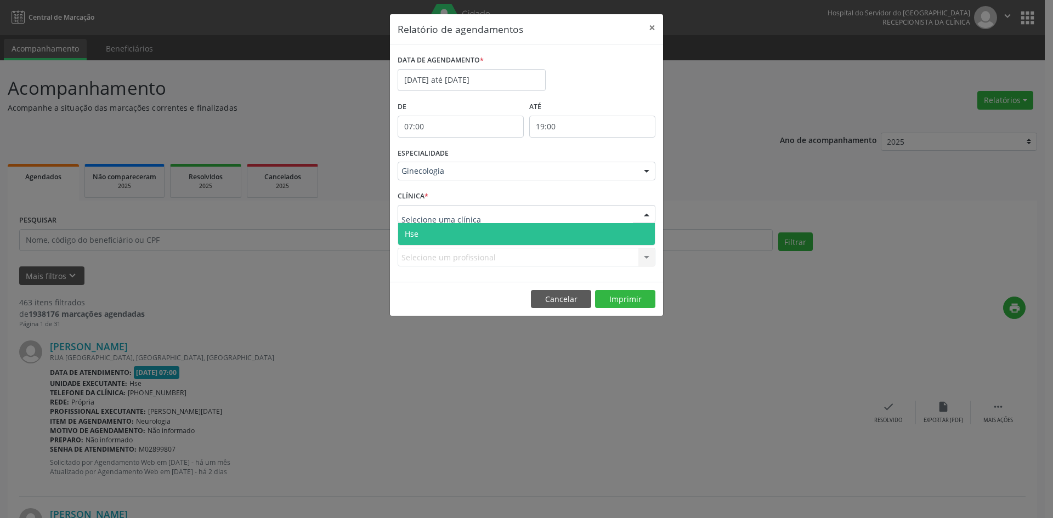
click at [426, 240] on span "Hse" at bounding box center [526, 234] width 257 height 22
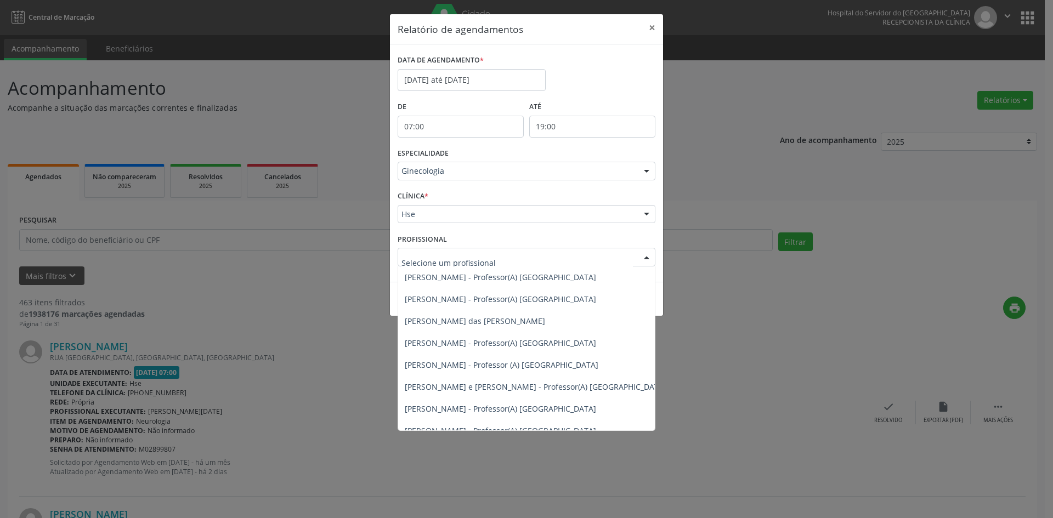
scroll to position [494, 0]
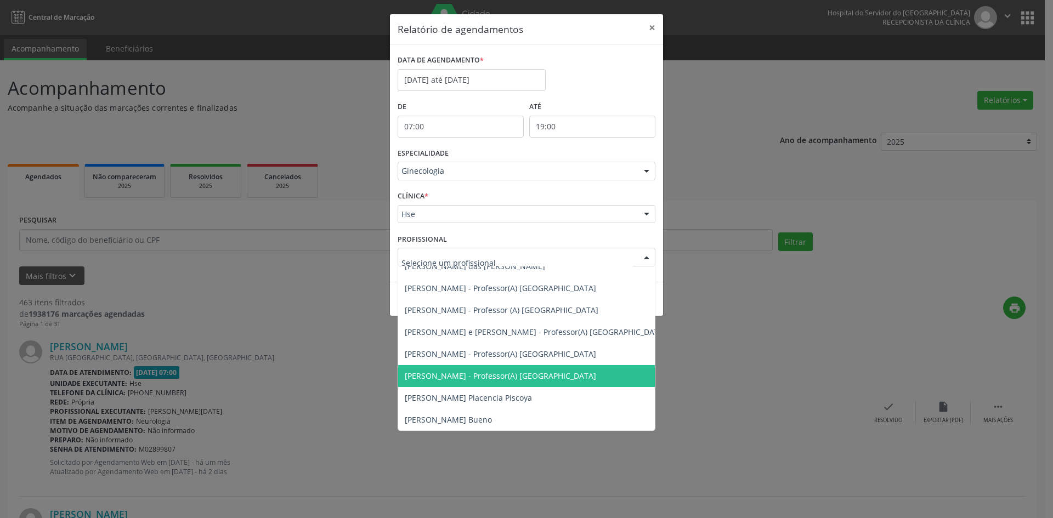
click at [481, 375] on span "[PERSON_NAME] - Professor(A) [GEOGRAPHIC_DATA]" at bounding box center [500, 376] width 191 height 10
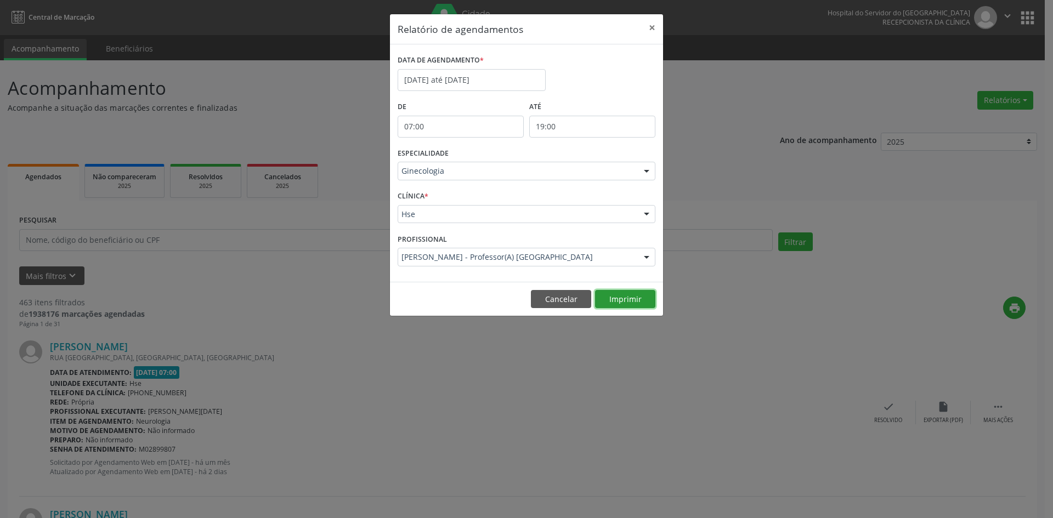
click at [631, 301] on button "Imprimir" at bounding box center [625, 299] width 60 height 19
